Goal: Browse casually

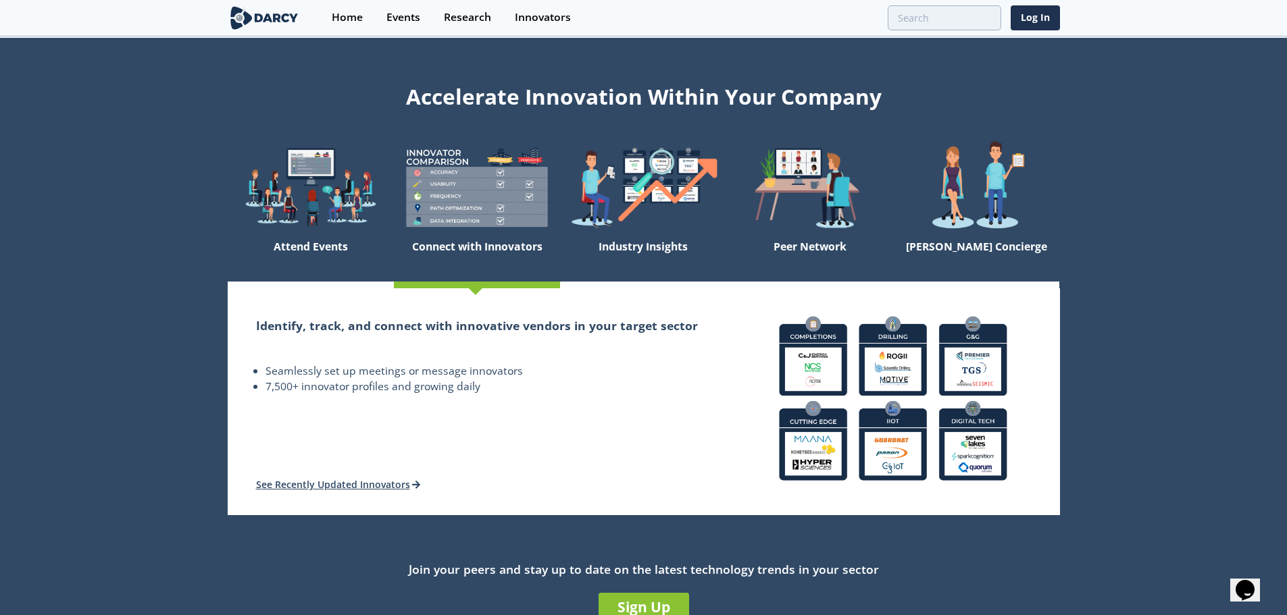
click at [265, 21] on img at bounding box center [265, 18] width 74 height 24
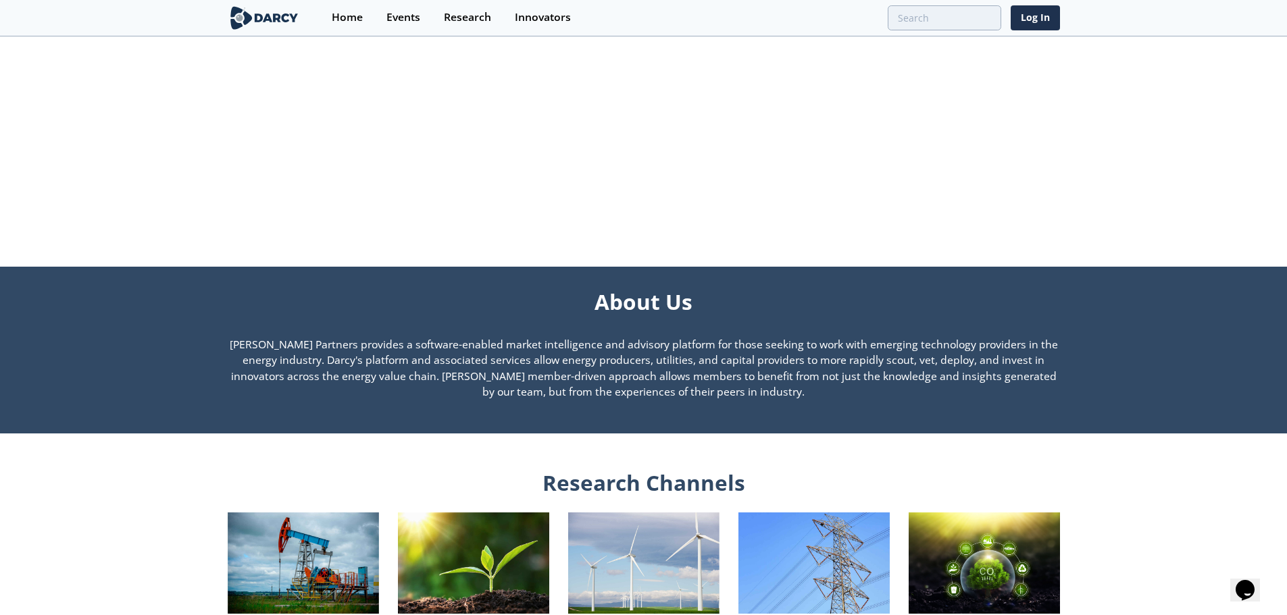
scroll to position [946, 0]
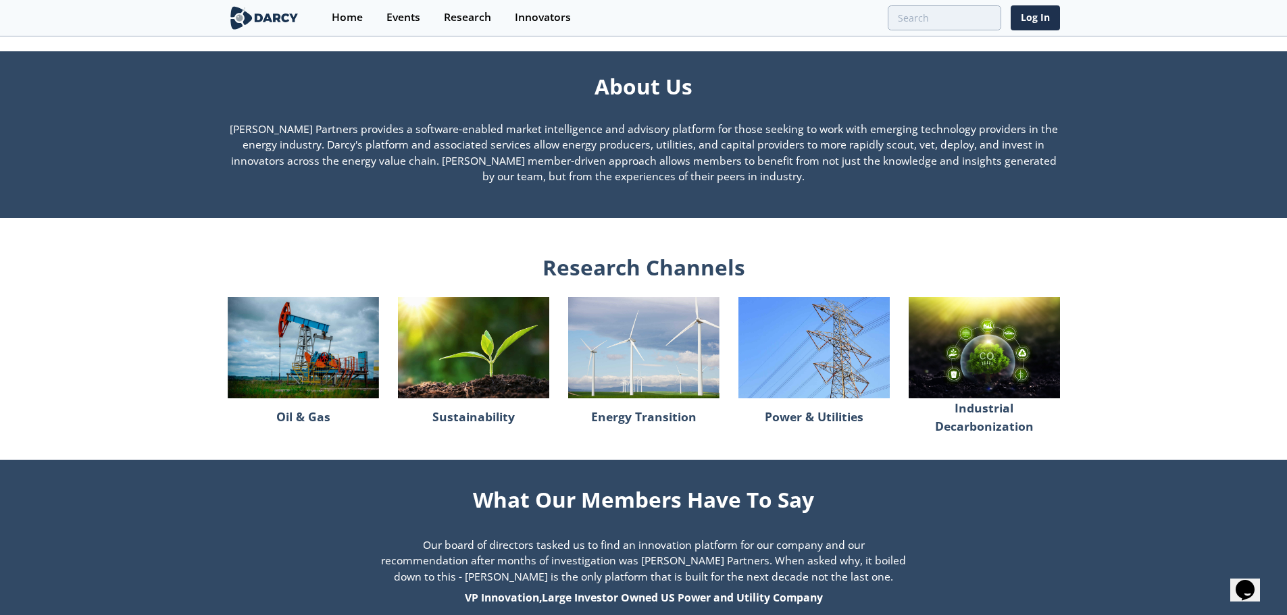
click at [652, 363] on img at bounding box center [643, 347] width 151 height 101
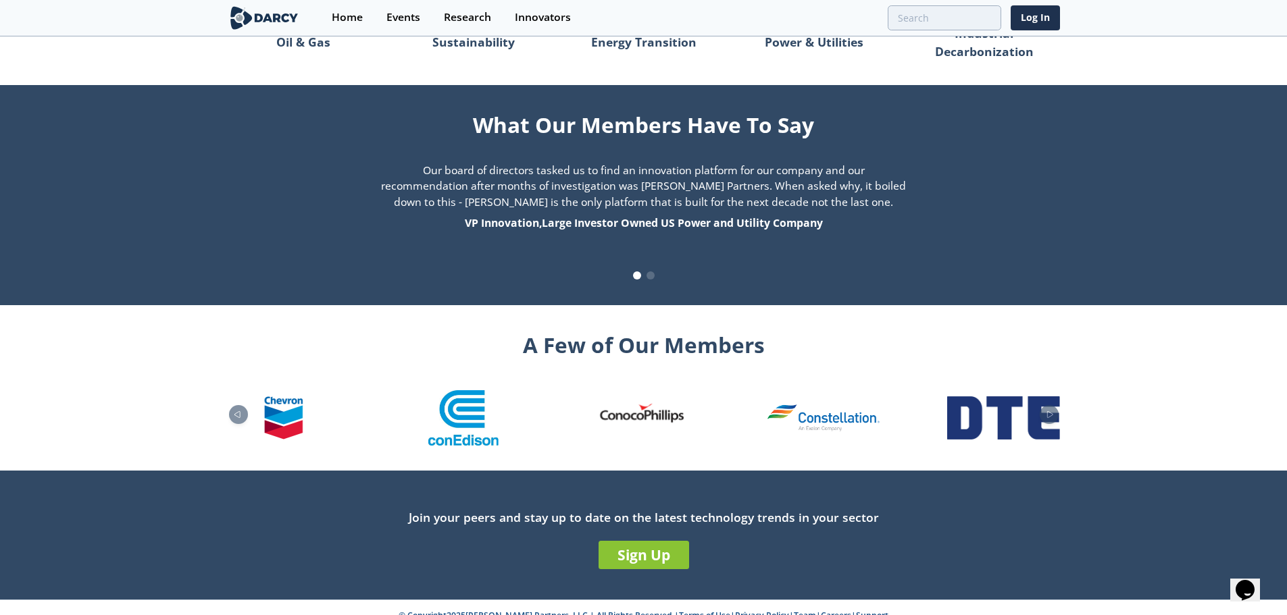
scroll to position [1321, 0]
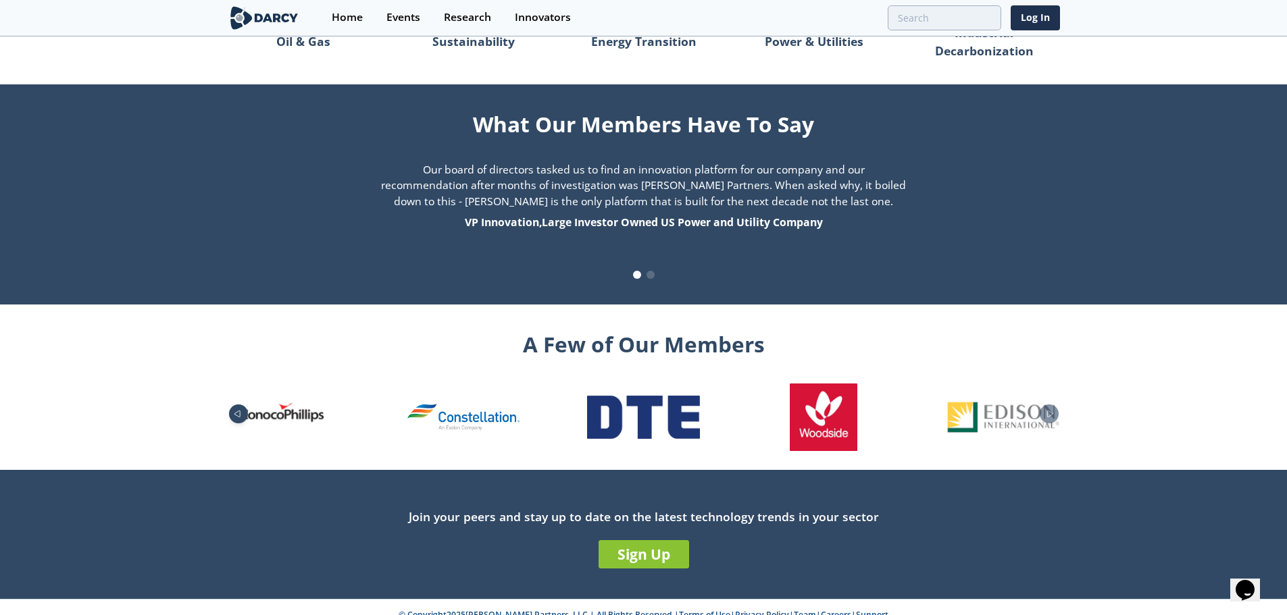
click at [236, 411] on icon "Previous slide" at bounding box center [236, 414] width 5 height 6
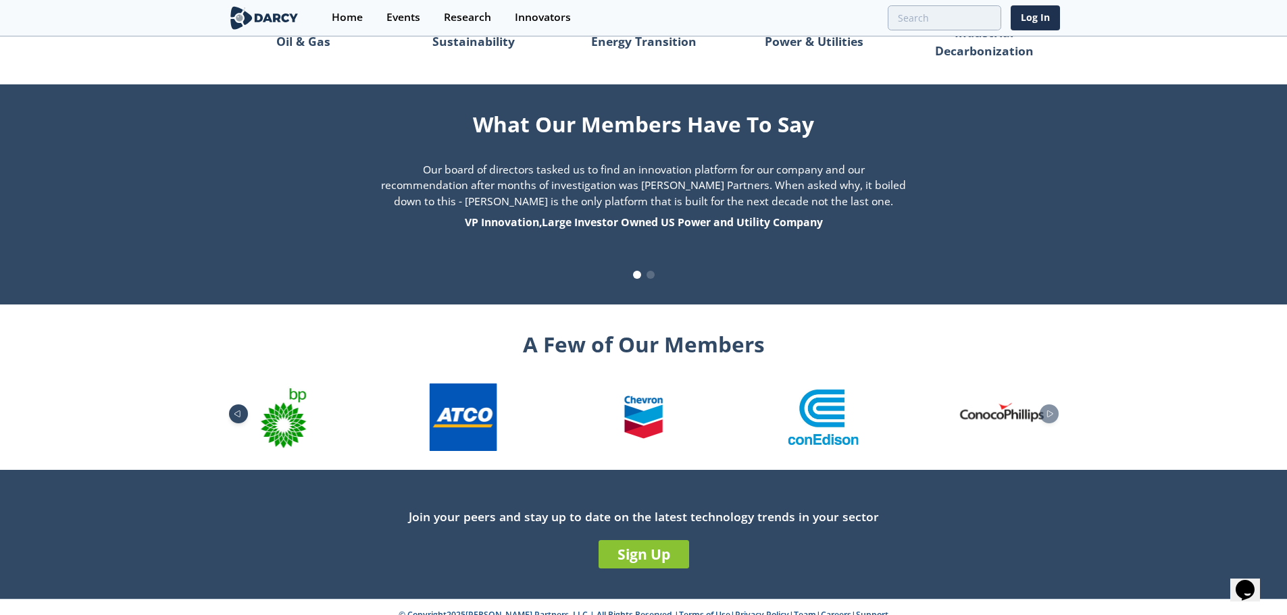
click at [234, 410] on icon "Previous slide" at bounding box center [237, 413] width 16 height 7
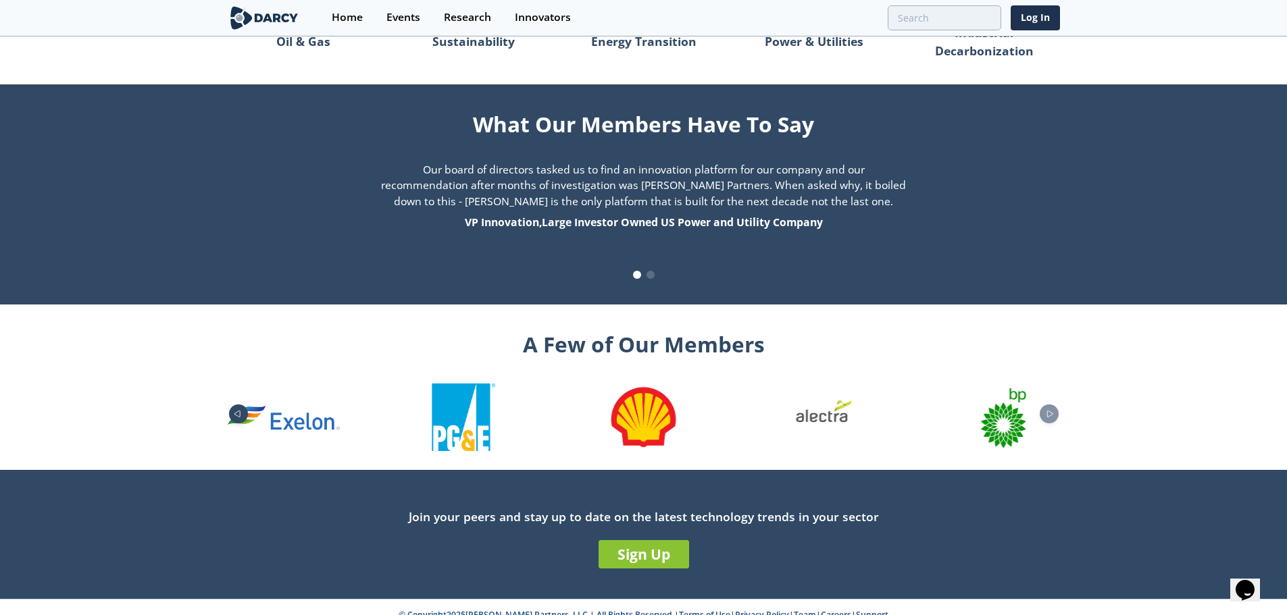
click at [234, 410] on icon "Previous slide" at bounding box center [237, 413] width 16 height 7
